Goal: Task Accomplishment & Management: Complete application form

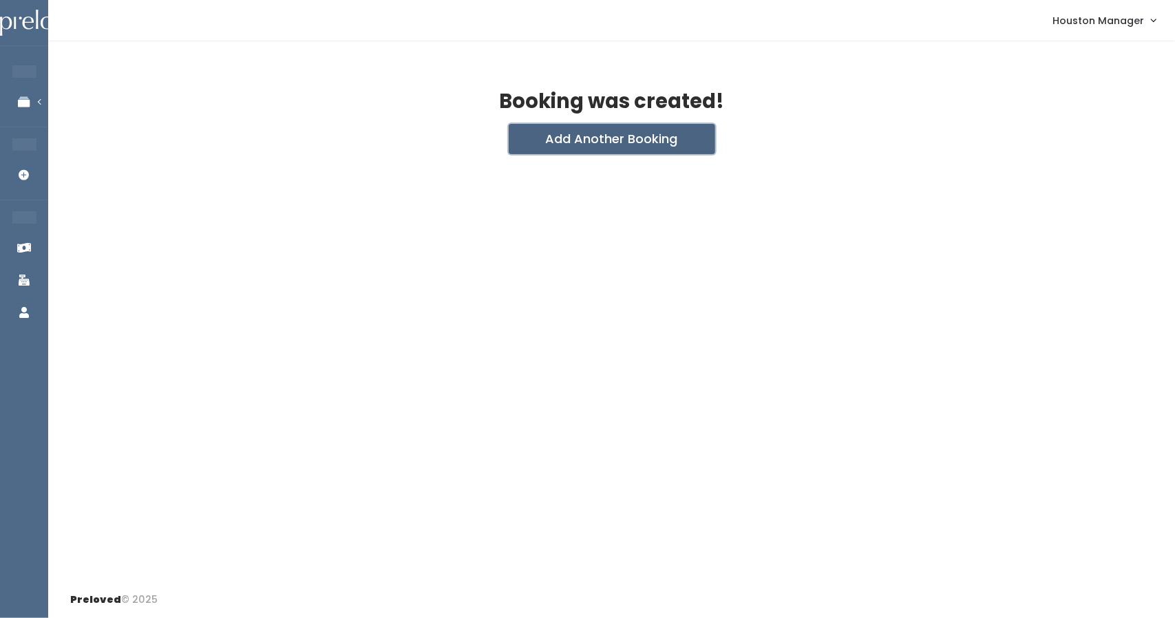
click at [588, 147] on button "Add Another Booking" at bounding box center [612, 139] width 207 height 30
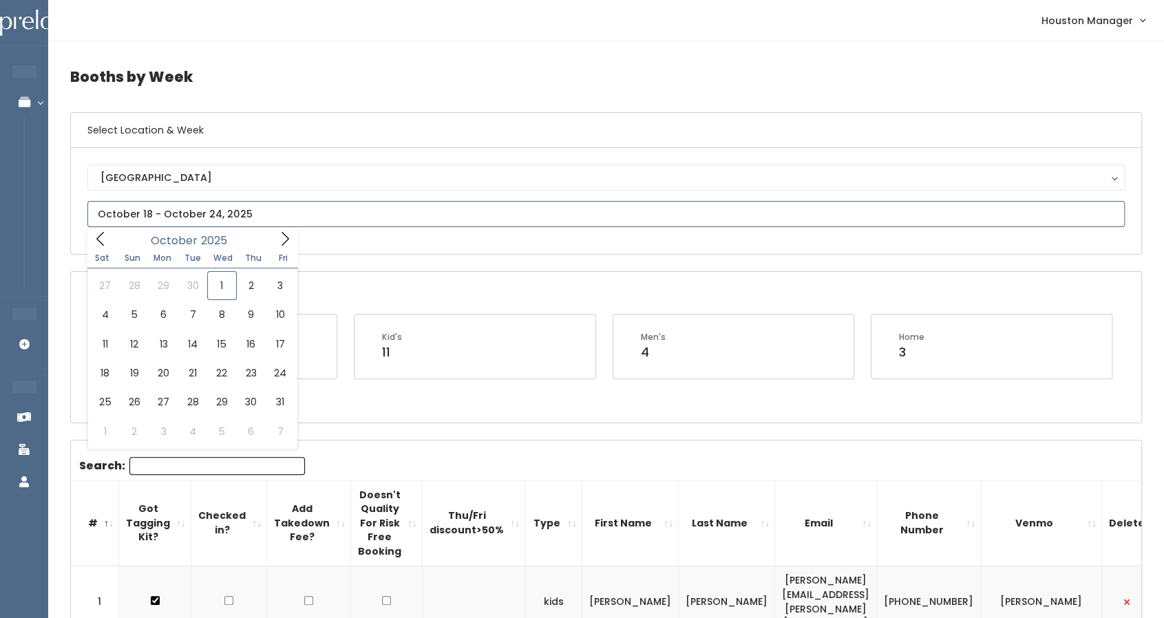
click at [245, 216] on input "text" at bounding box center [605, 214] width 1037 height 26
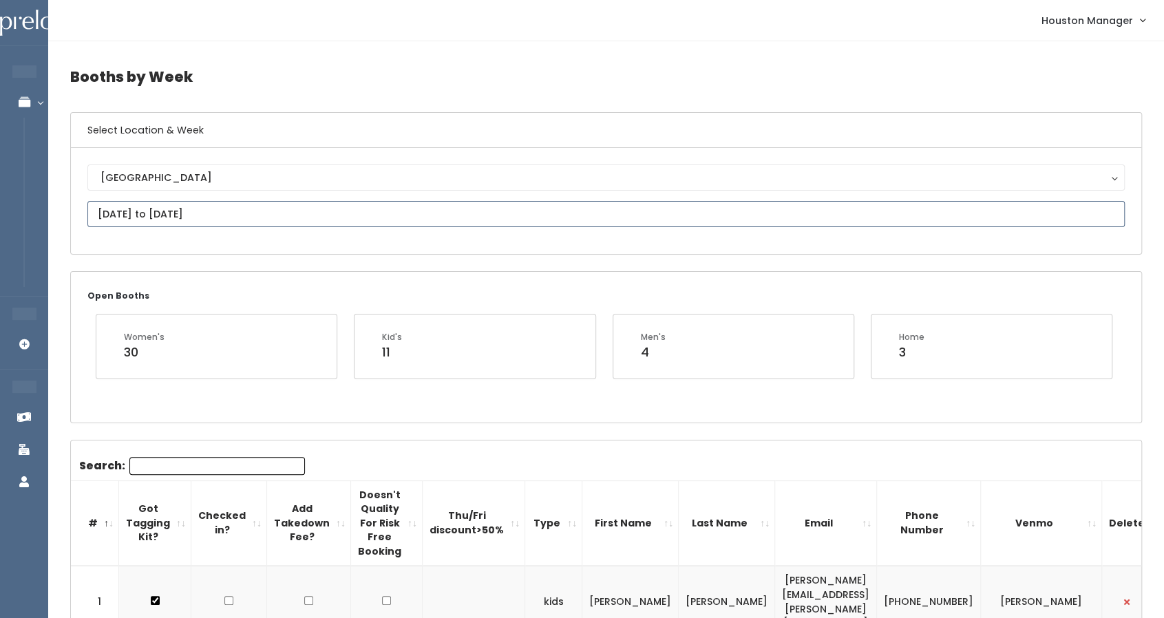
click at [313, 214] on input "October 11 to October 17" at bounding box center [605, 214] width 1037 height 26
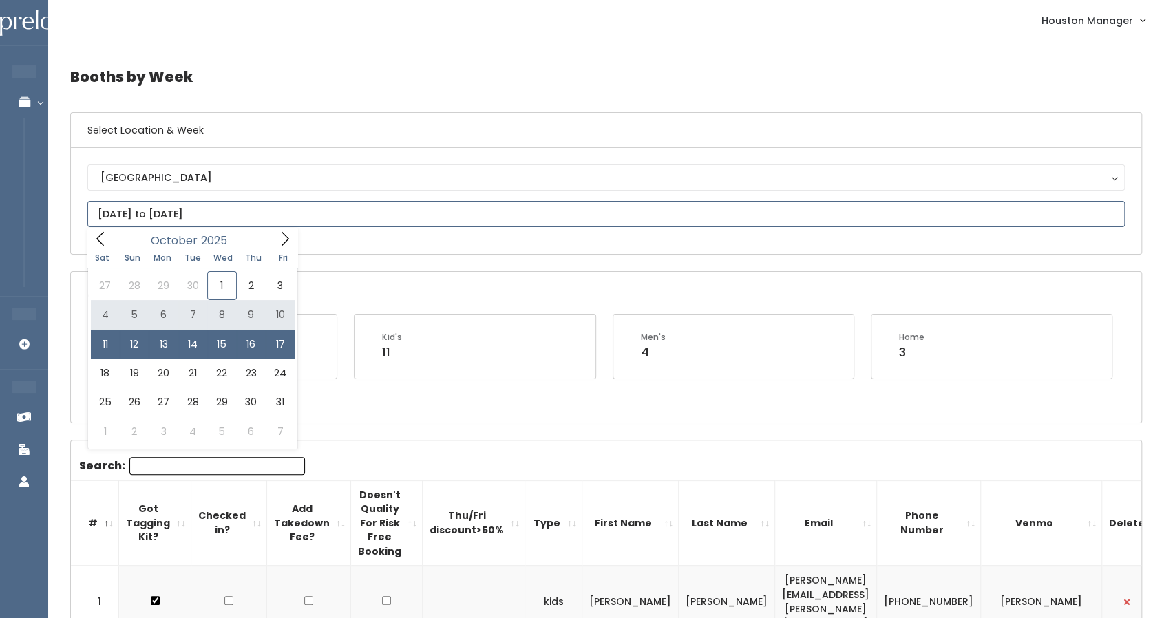
type input "October 4 to October 10"
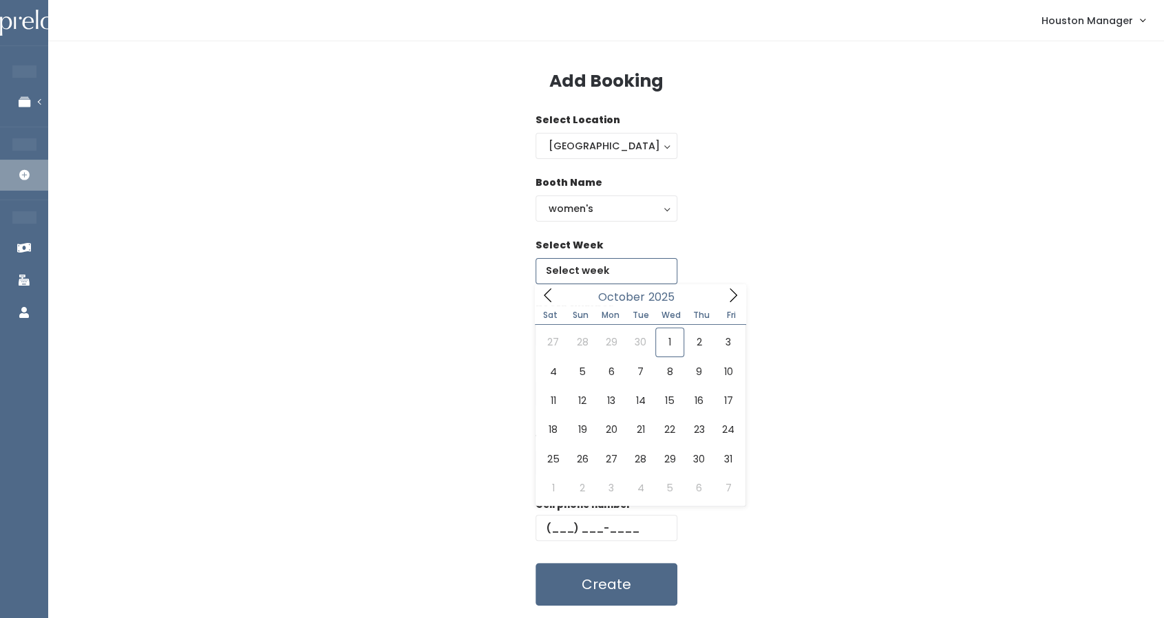
click at [604, 264] on input "text" at bounding box center [607, 271] width 142 height 26
click at [738, 294] on icon at bounding box center [733, 295] width 15 height 15
click at [543, 297] on icon at bounding box center [547, 295] width 15 height 15
type input "October 18 to October 24"
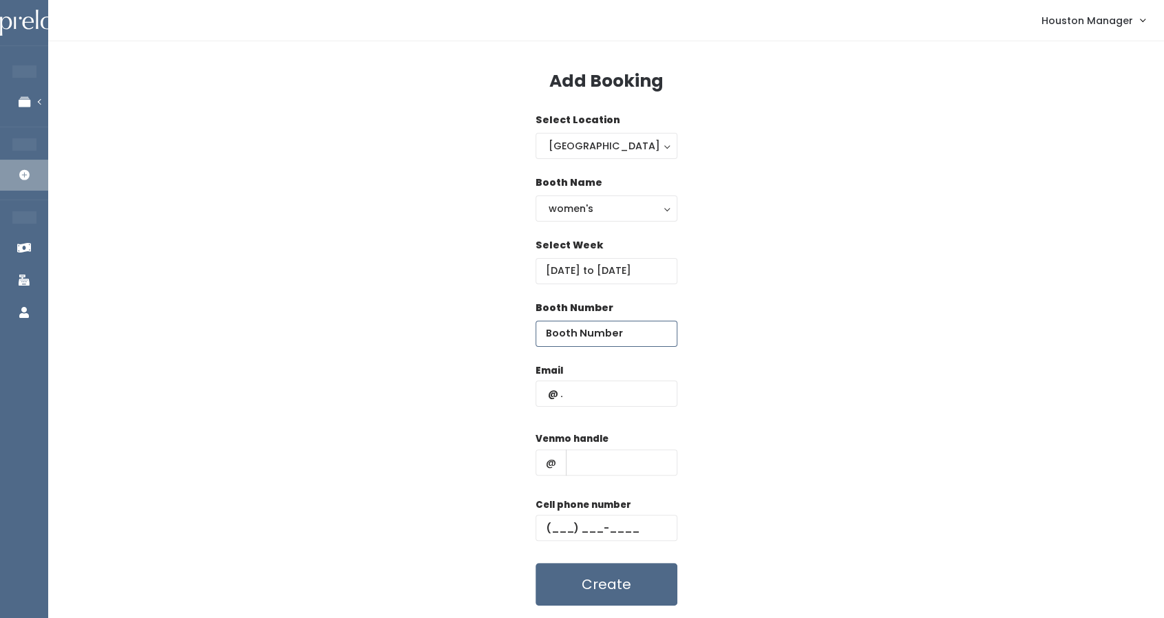
click at [562, 331] on input "number" at bounding box center [607, 334] width 142 height 26
type input "47"
click at [578, 392] on input "text" at bounding box center [607, 394] width 142 height 26
paste input "mistyo2003@gmail.com"
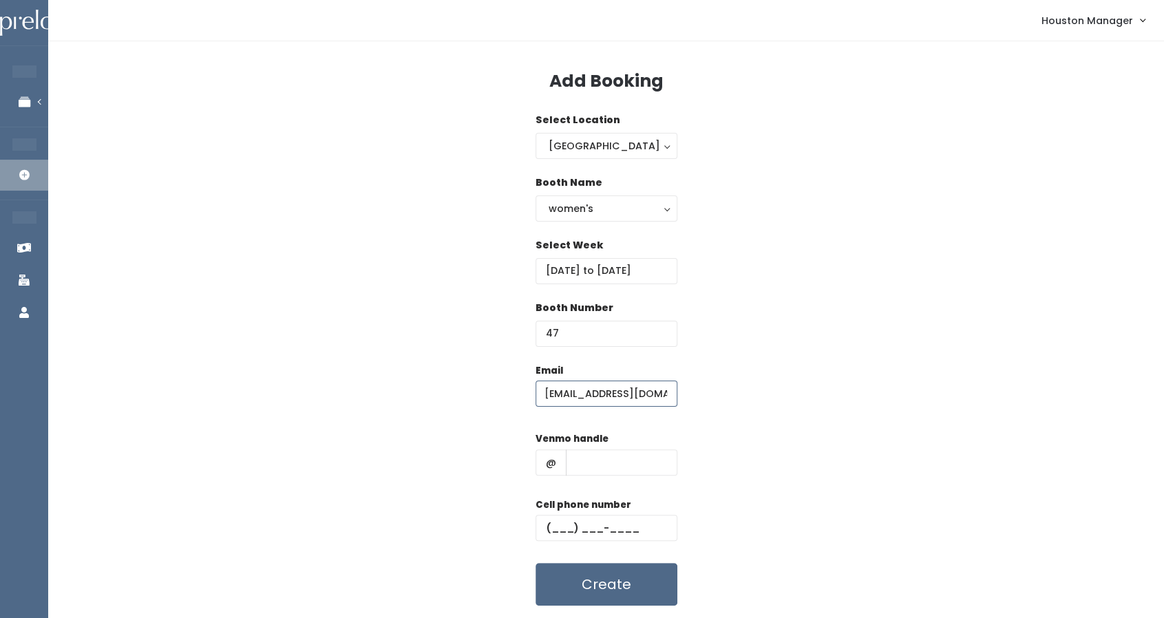
type input "mistyo2003@gmail.com"
click at [600, 461] on input "text" at bounding box center [622, 463] width 112 height 26
type input "555"
click at [579, 528] on input "text" at bounding box center [607, 528] width 142 height 26
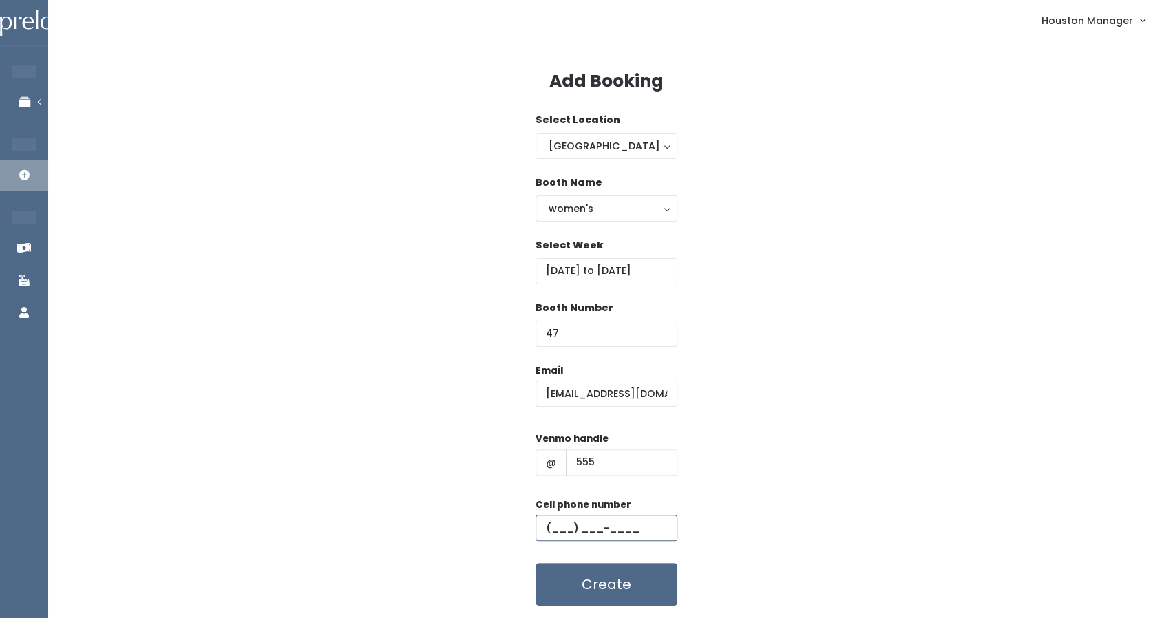
type input "(444) 444-4444"
click at [646, 592] on button "Create" at bounding box center [607, 584] width 142 height 43
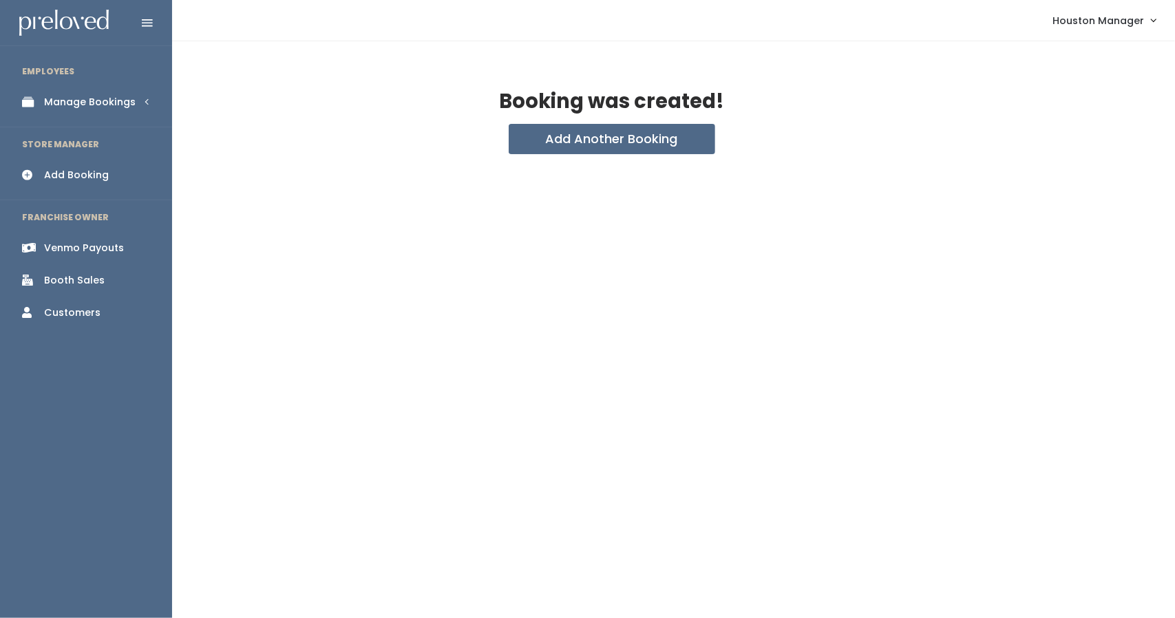
click at [106, 93] on link "Manage Bookings" at bounding box center [86, 102] width 172 height 31
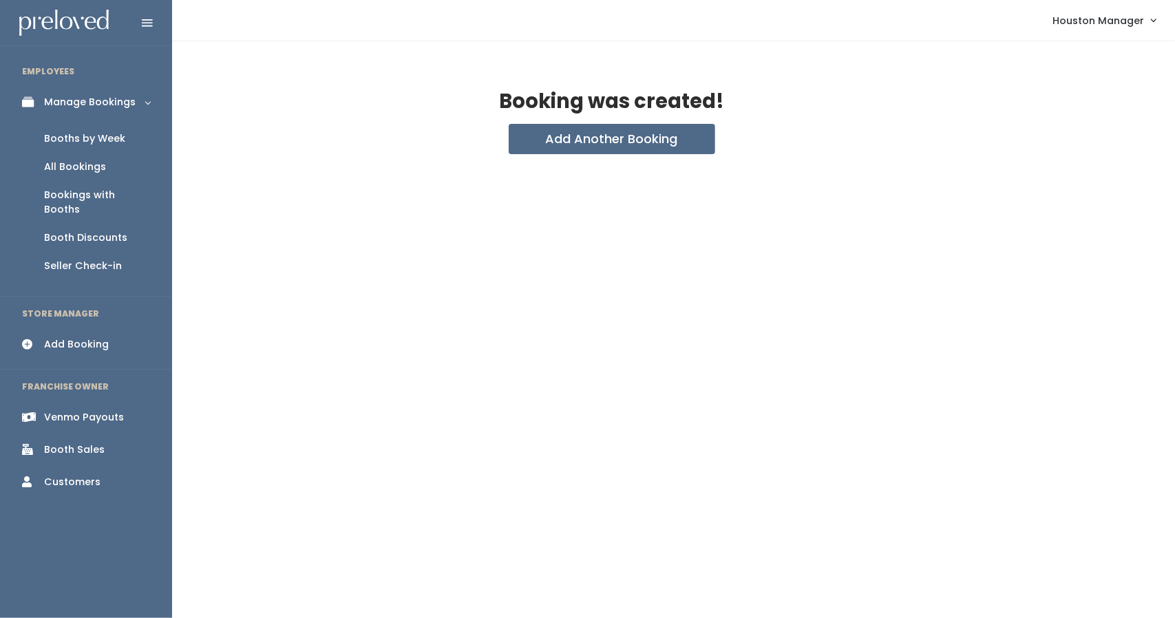
click at [102, 135] on div "Booths by Week" at bounding box center [84, 138] width 81 height 14
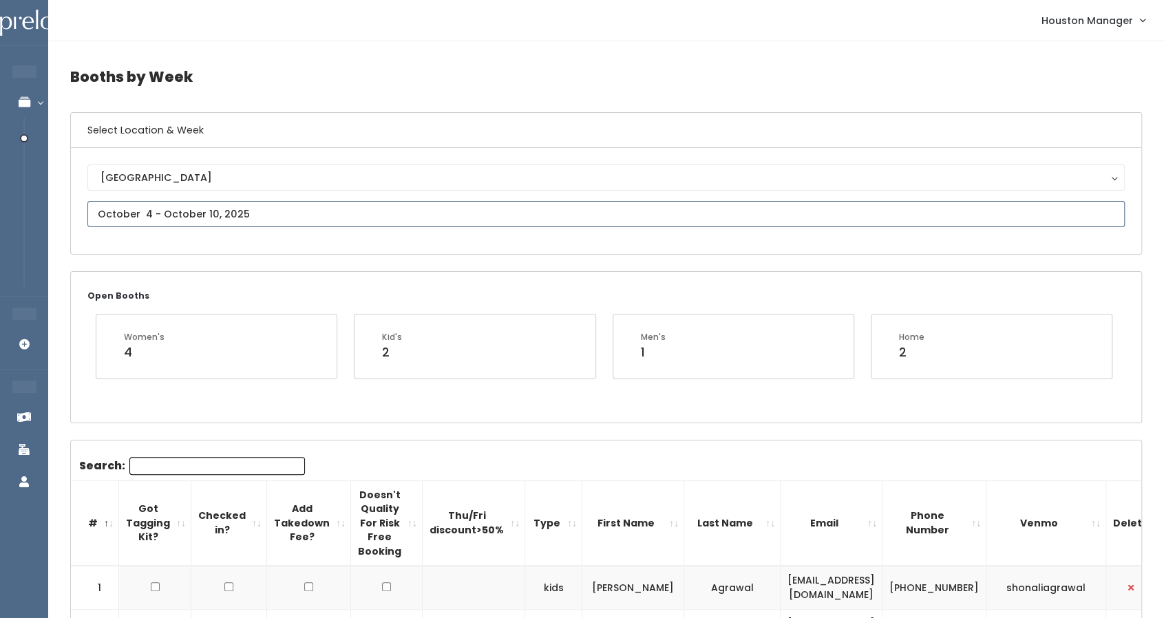
click at [229, 220] on input "text" at bounding box center [605, 214] width 1037 height 26
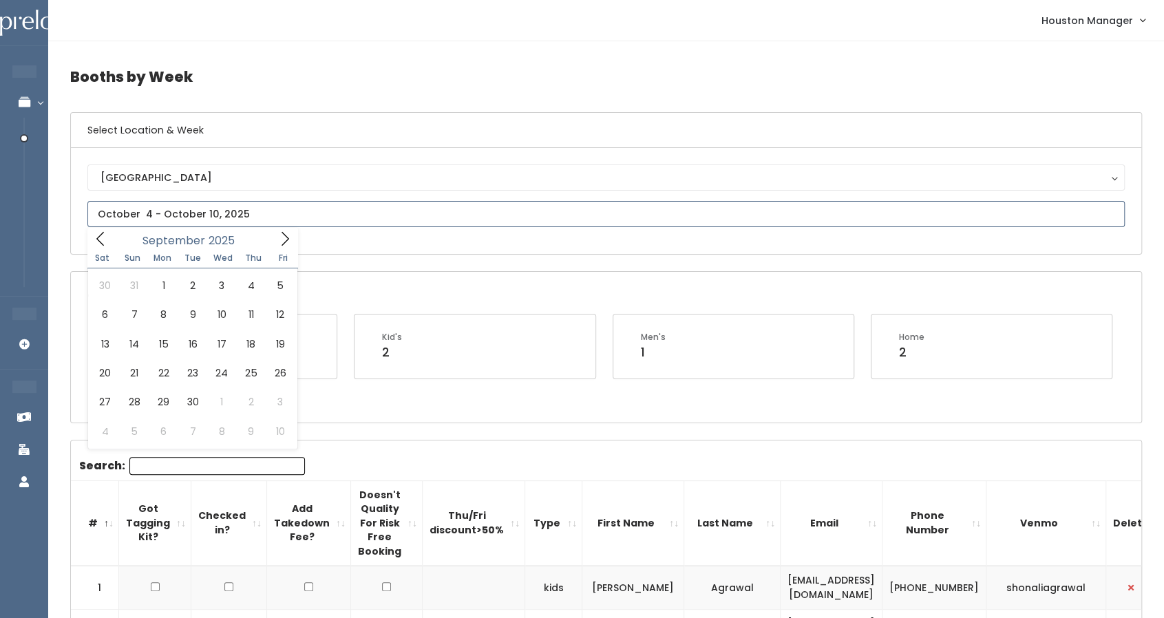
click at [102, 239] on icon at bounding box center [100, 238] width 15 height 15
type input "September 13 to September 19"
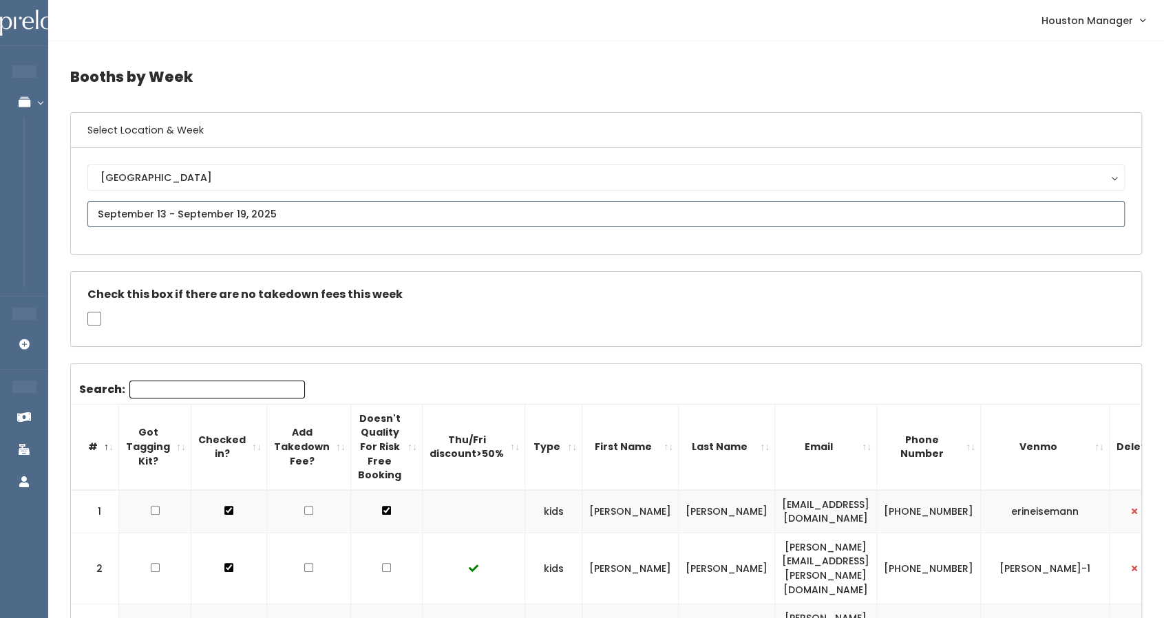
click at [303, 212] on input "text" at bounding box center [605, 214] width 1037 height 26
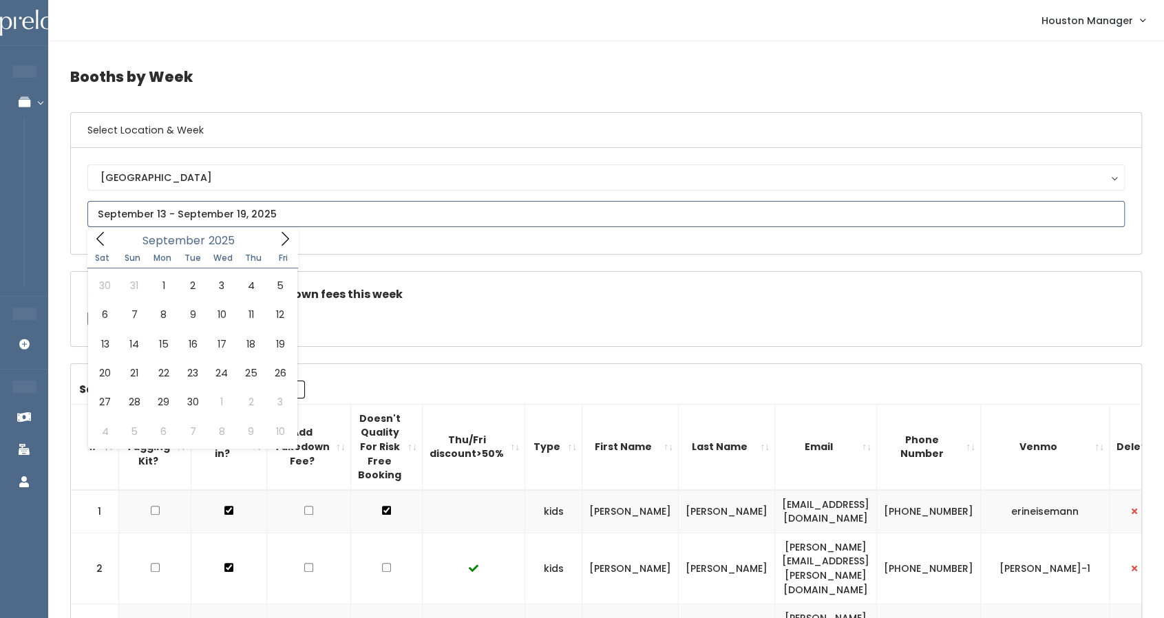
click at [105, 242] on icon at bounding box center [100, 238] width 15 height 15
type input "September 6 to September 12"
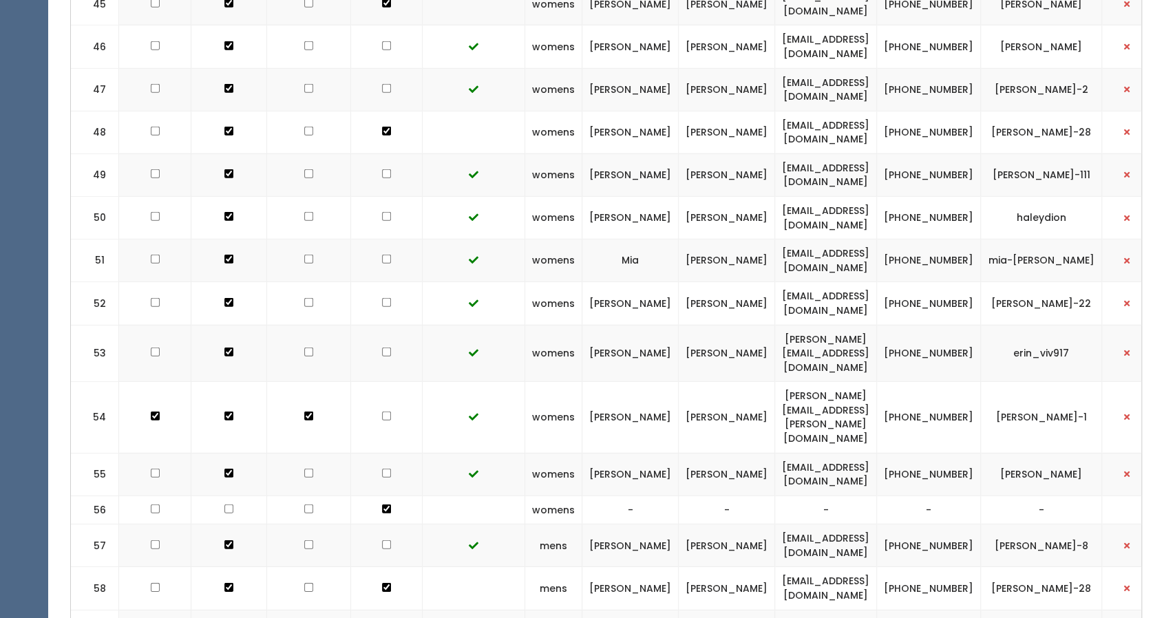
scroll to position [2500, 0]
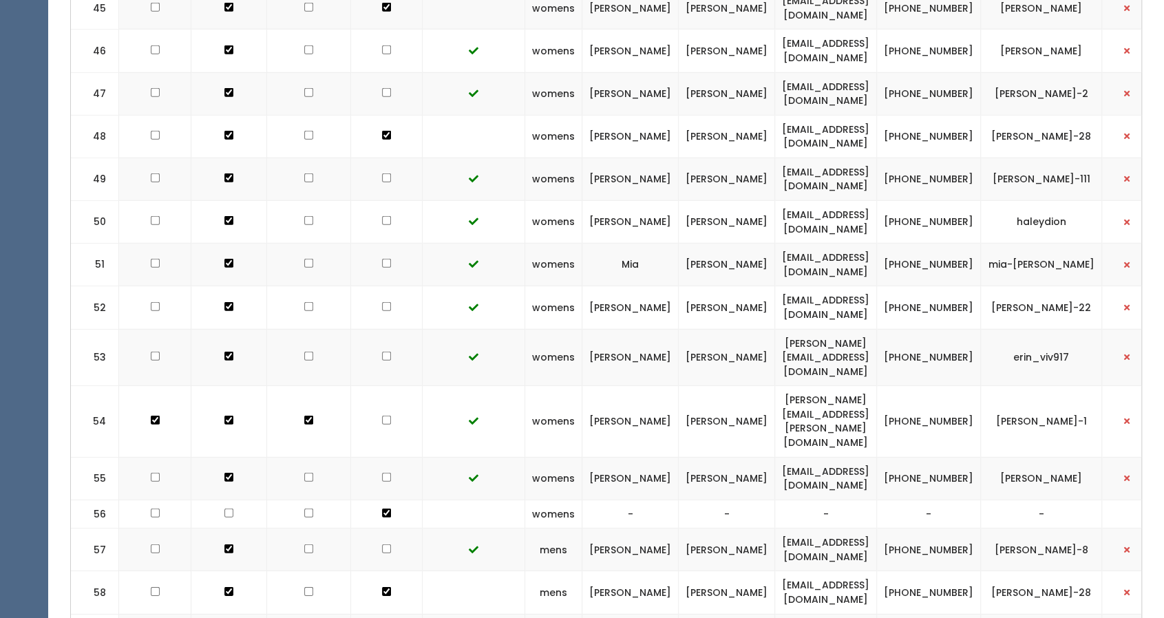
click at [828, 329] on td "[PERSON_NAME][EMAIL_ADDRESS][DOMAIN_NAME]" at bounding box center [826, 357] width 102 height 57
click at [828, 329] on td "erin.viv917@gmail.com" at bounding box center [826, 357] width 102 height 57
copy tr "erin.viv917@gmail.com"
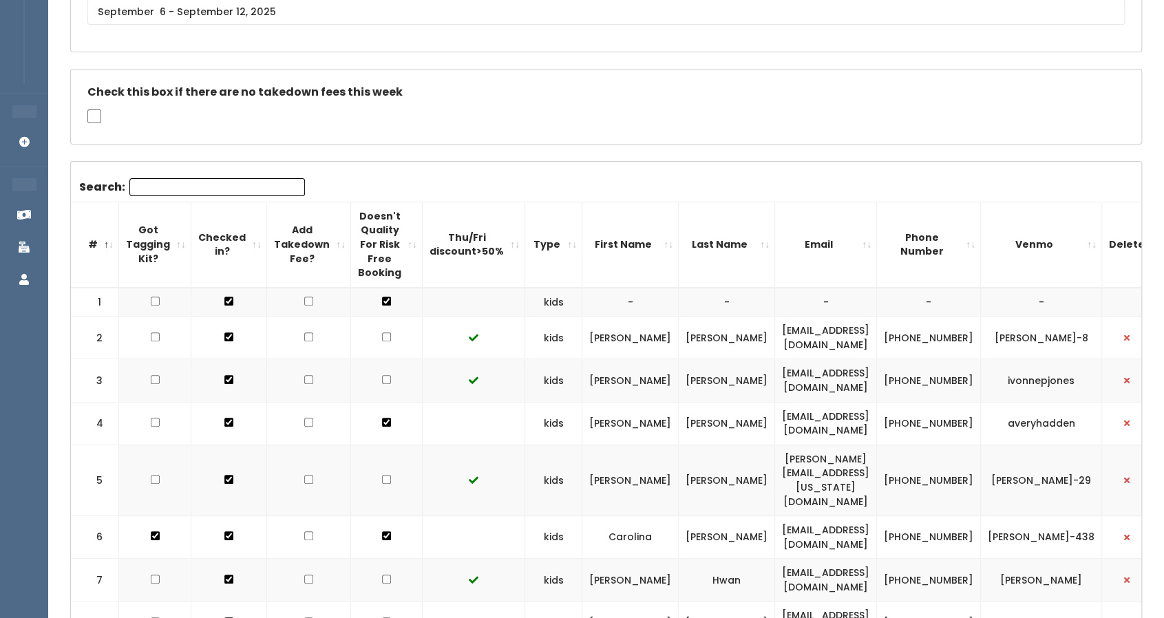
scroll to position [0, 0]
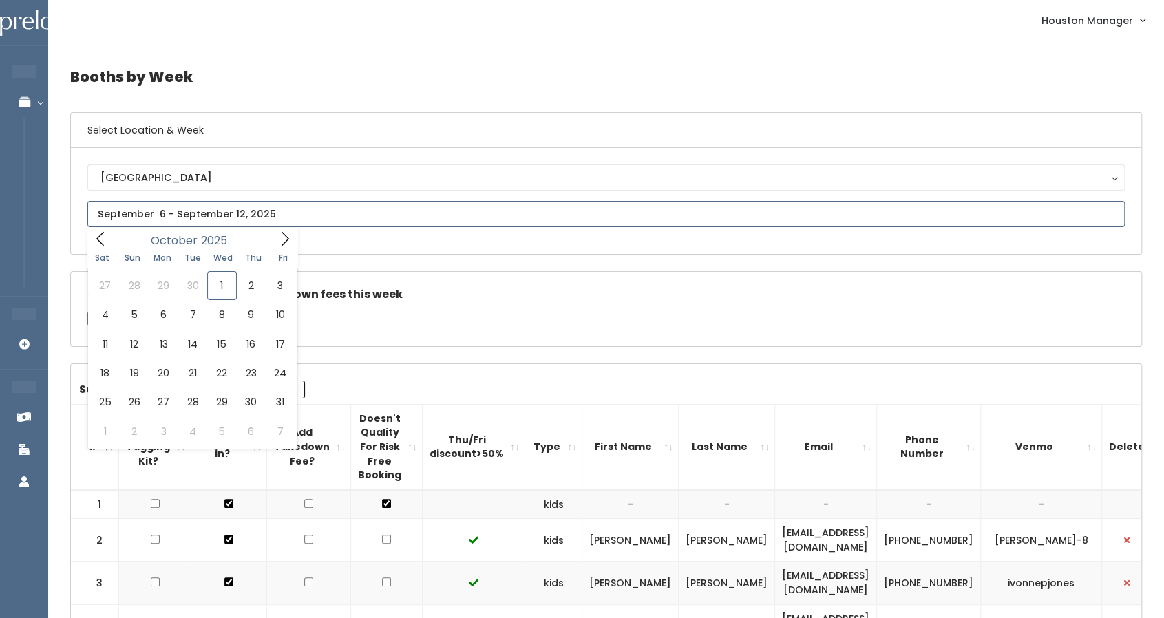
click at [275, 210] on input "text" at bounding box center [605, 214] width 1037 height 26
click at [278, 237] on icon at bounding box center [284, 238] width 15 height 15
click at [107, 242] on span at bounding box center [100, 238] width 26 height 21
type input "October 25 to October 31"
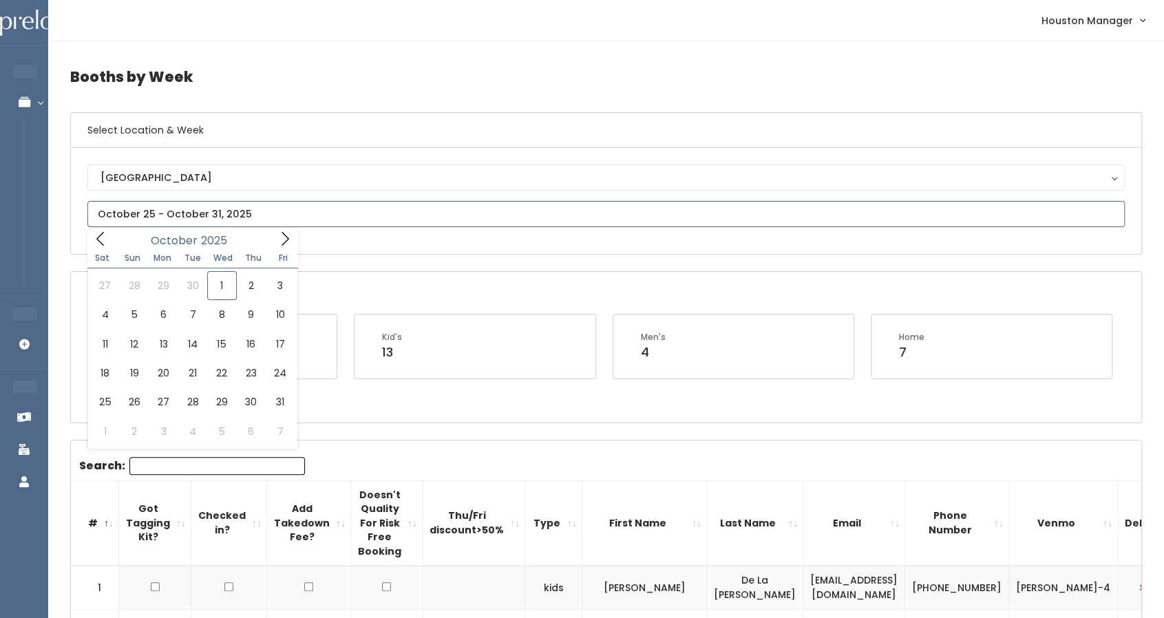
click at [288, 217] on input "text" at bounding box center [605, 214] width 1037 height 26
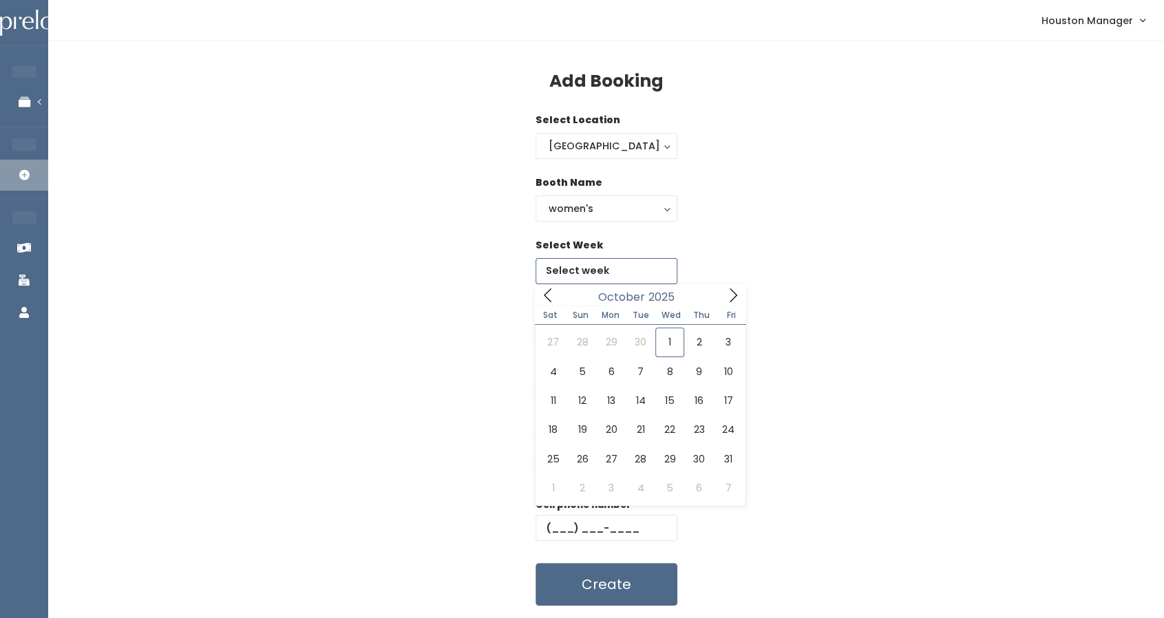
click at [613, 266] on input "text" at bounding box center [607, 271] width 142 height 26
click at [732, 295] on icon at bounding box center [733, 295] width 15 height 15
click at [545, 295] on icon at bounding box center [548, 295] width 8 height 14
type input "October 25 to October 31"
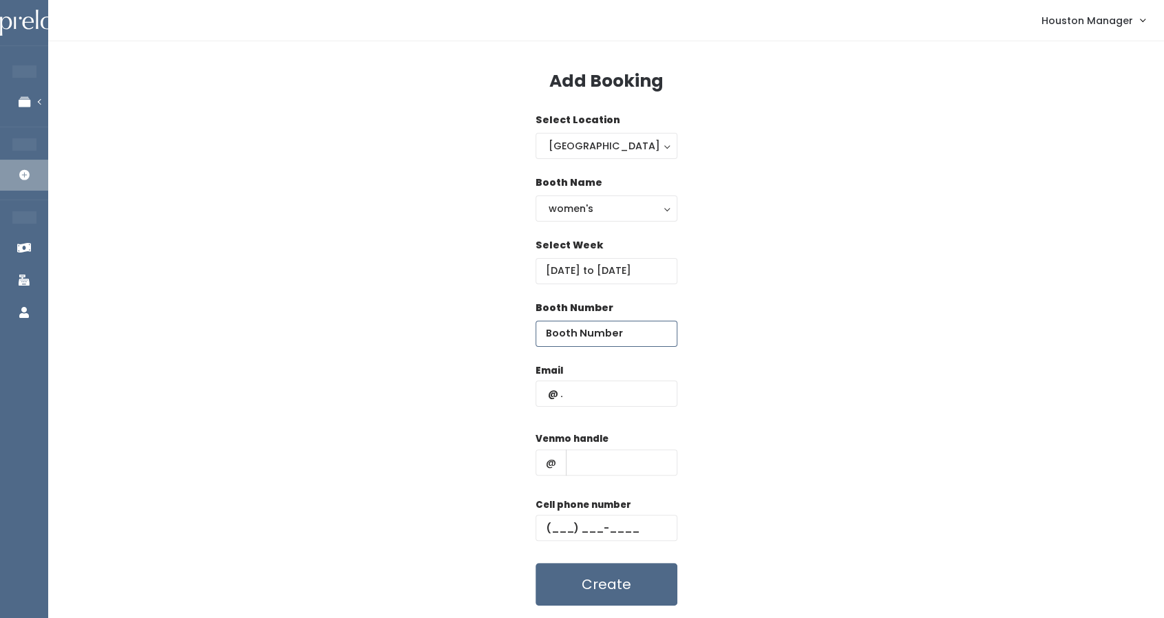
click at [591, 333] on input "number" at bounding box center [607, 334] width 142 height 26
type input "47"
click at [584, 396] on input "text" at bounding box center [607, 394] width 142 height 26
paste input "erin.viv917@gmail.com"
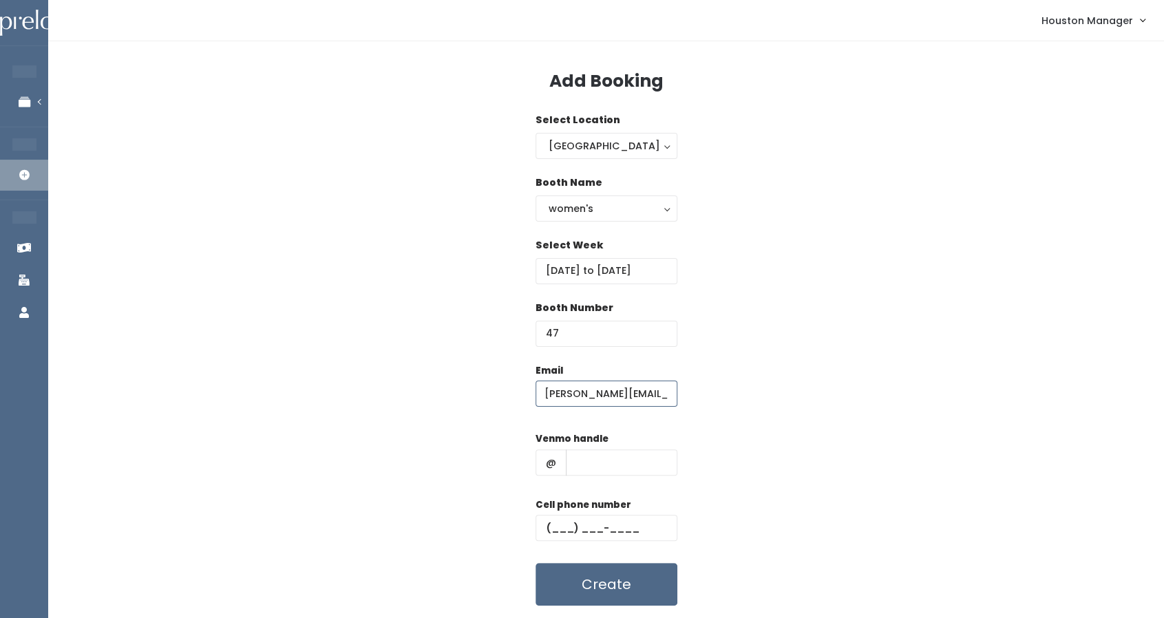
click at [584, 396] on input "erin.viv917@gmail.com" at bounding box center [607, 394] width 142 height 26
click at [643, 386] on input "erin.viv17@gmail.com" at bounding box center [607, 394] width 142 height 26
paste input "9"
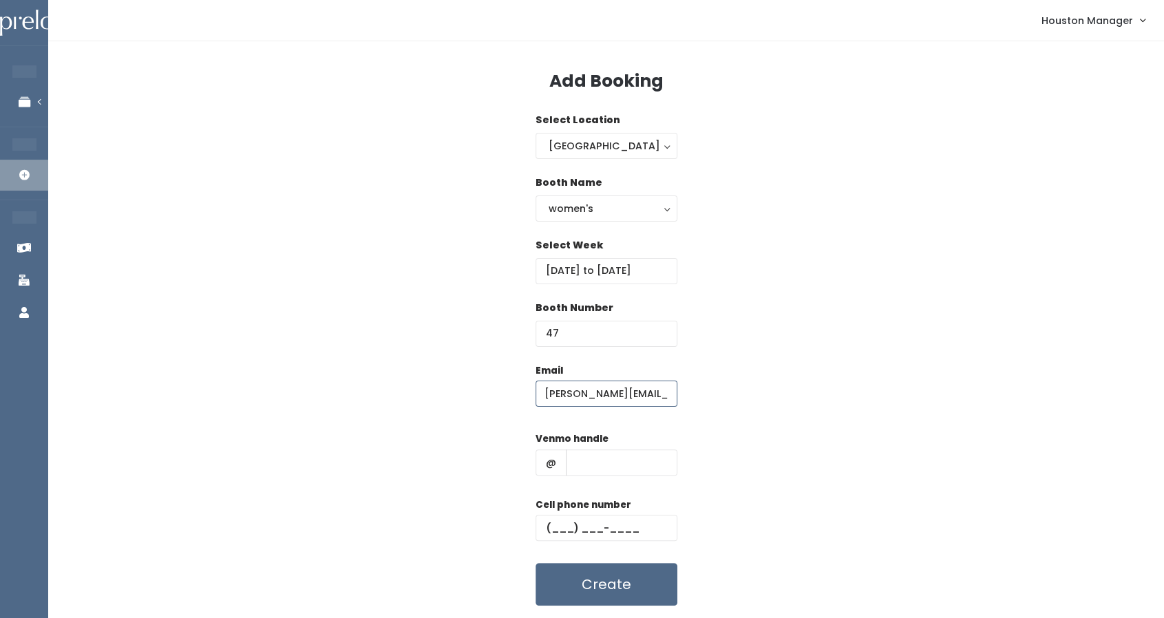
scroll to position [0, 0]
type input "erin.viv917@gmail.com"
click at [615, 464] on input "text" at bounding box center [622, 463] width 112 height 26
type input "555"
click at [600, 527] on input "text" at bounding box center [607, 528] width 142 height 26
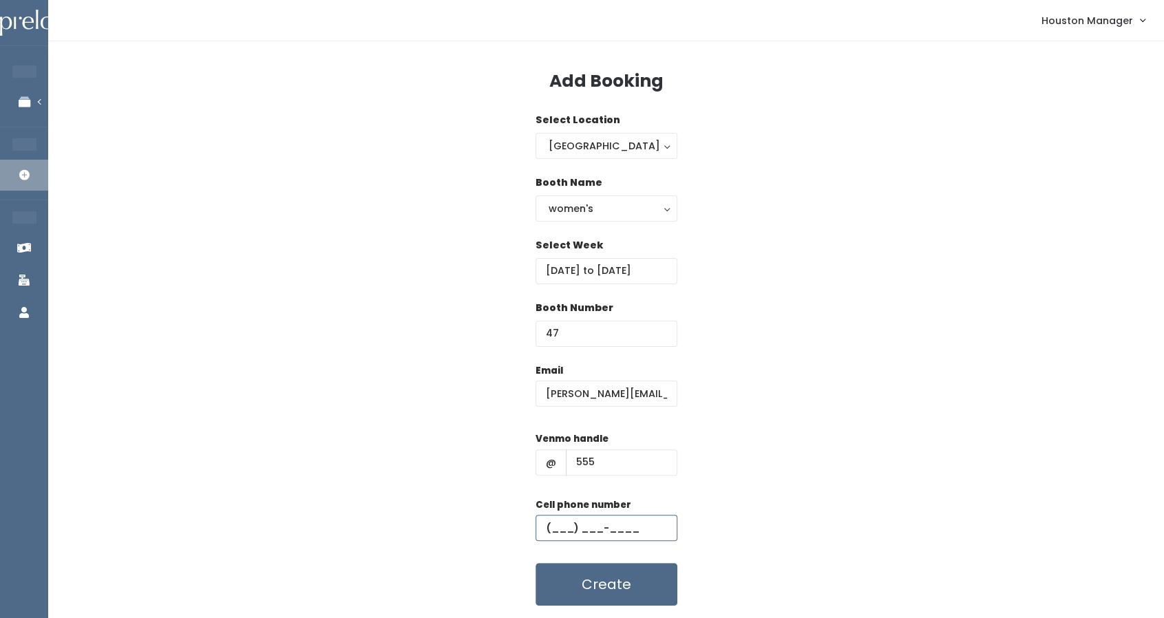
type input "(444) 444-4444"
click at [635, 582] on button "Create" at bounding box center [607, 584] width 142 height 43
